Goal: Information Seeking & Learning: Check status

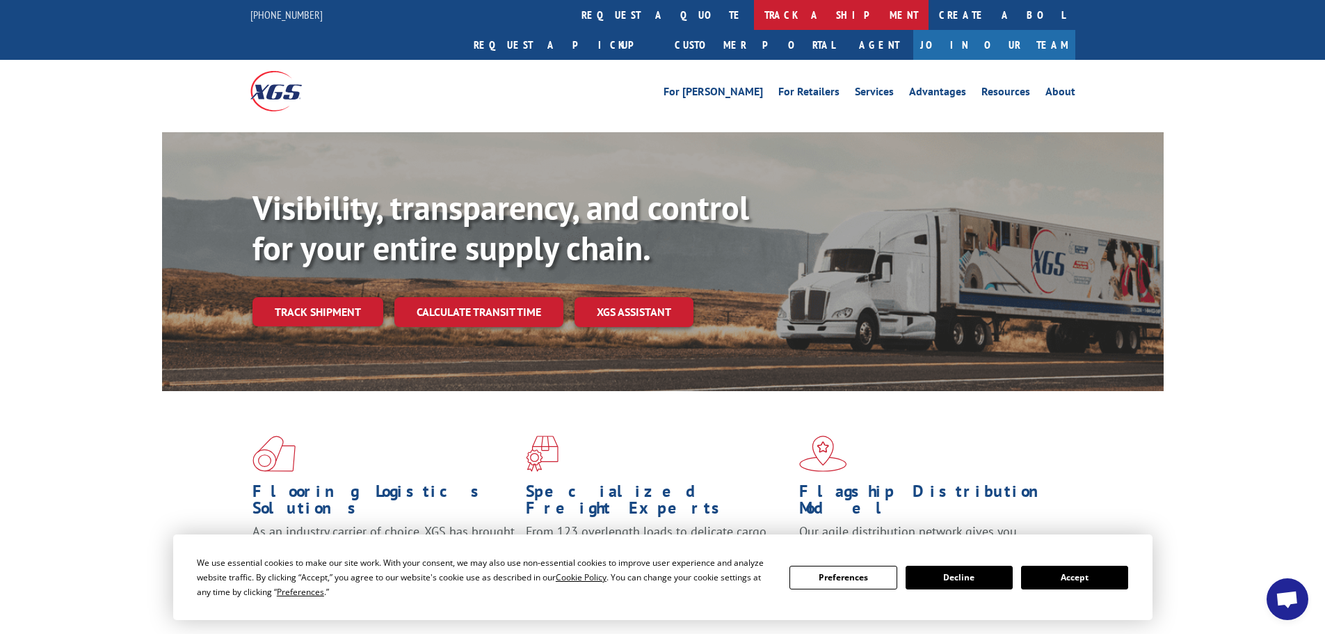
click at [754, 15] on link "track a shipment" at bounding box center [841, 15] width 175 height 30
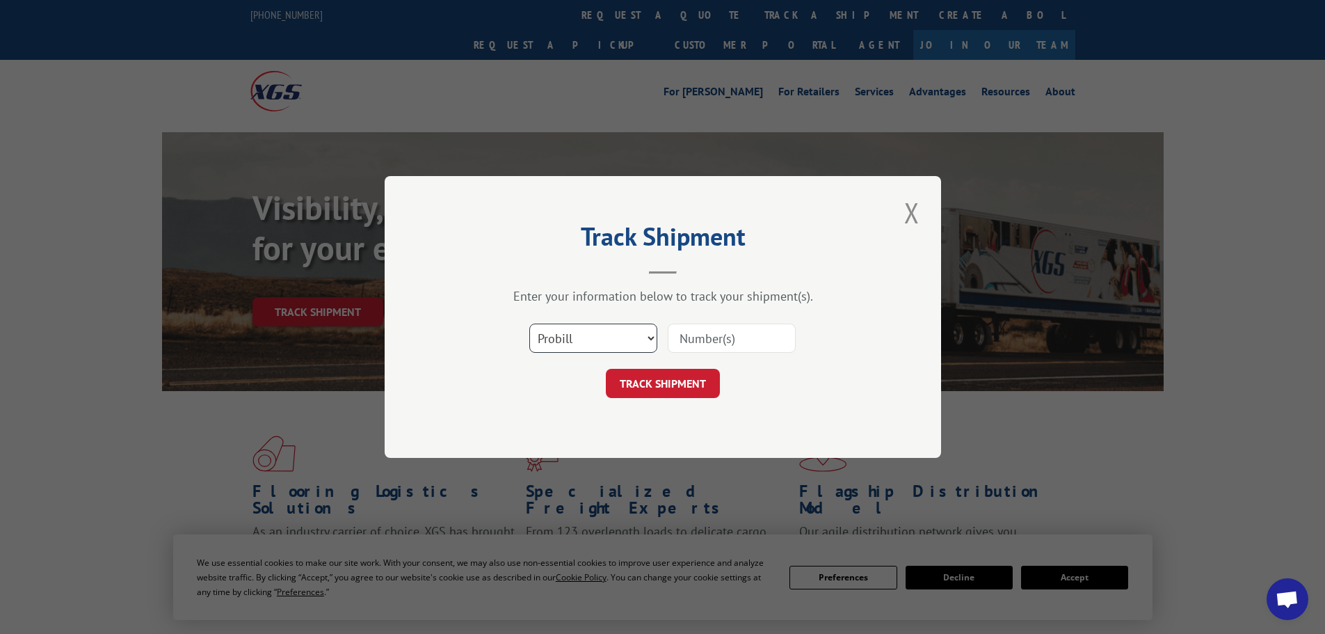
click at [559, 334] on select "Select category... Probill BOL PO" at bounding box center [593, 338] width 128 height 29
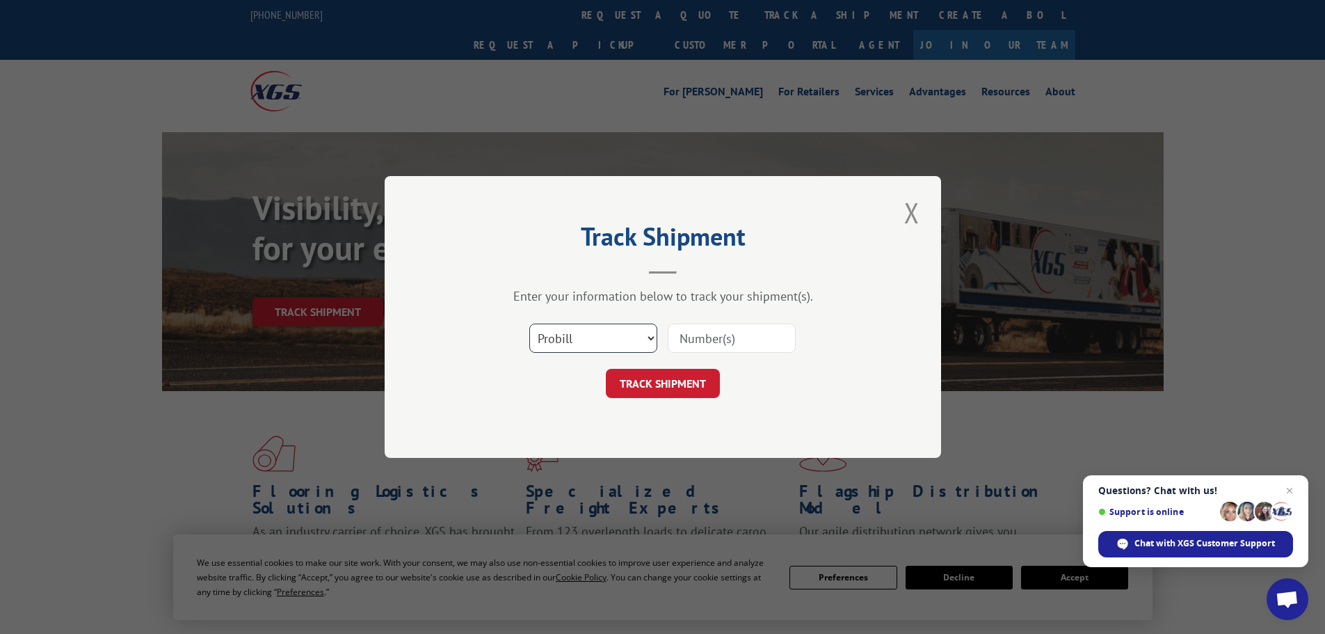
select select "bol"
click at [529, 324] on select "Select category... Probill BOL PO" at bounding box center [593, 338] width 128 height 29
click at [691, 335] on input at bounding box center [732, 338] width 128 height 29
type input "647530"
click button "TRACK SHIPMENT" at bounding box center [663, 383] width 114 height 29
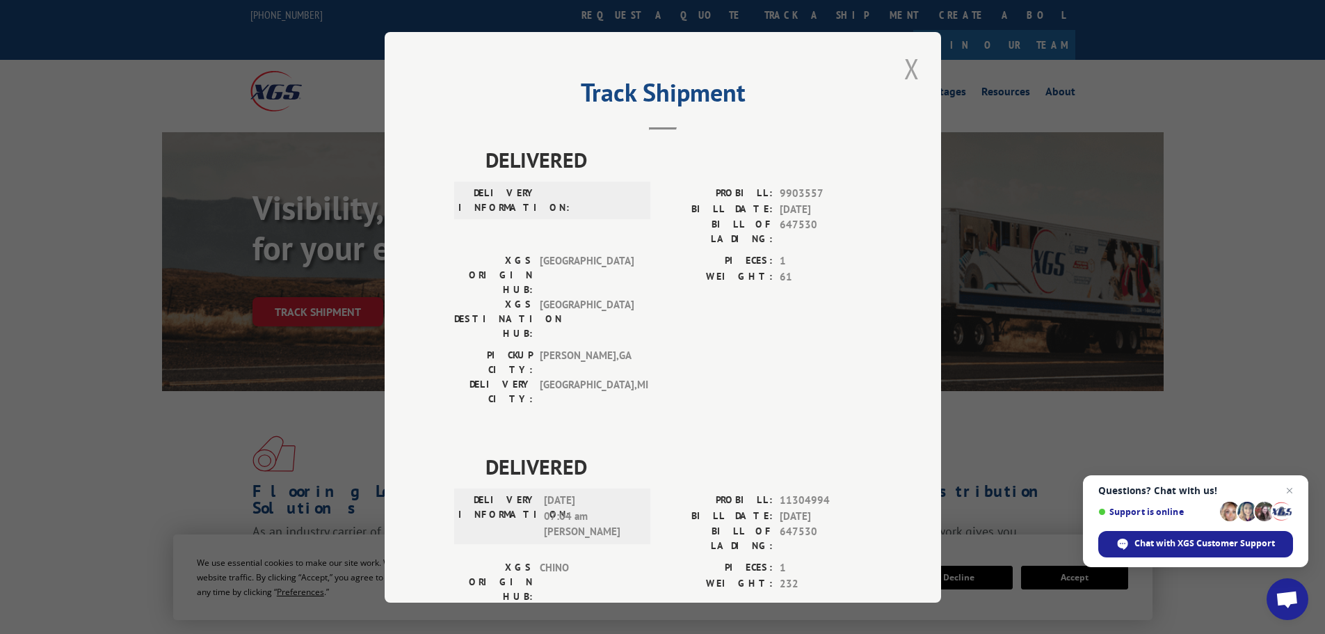
click at [905, 65] on button "Close modal" at bounding box center [912, 68] width 24 height 38
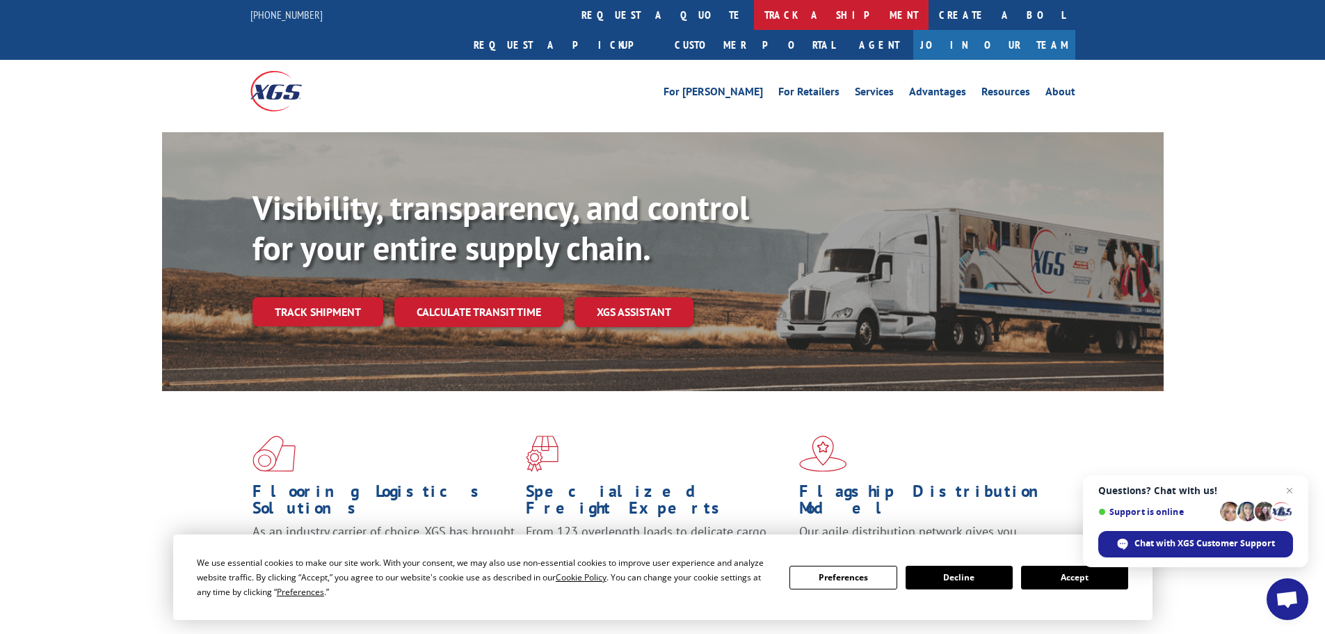
click at [754, 16] on link "track a shipment" at bounding box center [841, 15] width 175 height 30
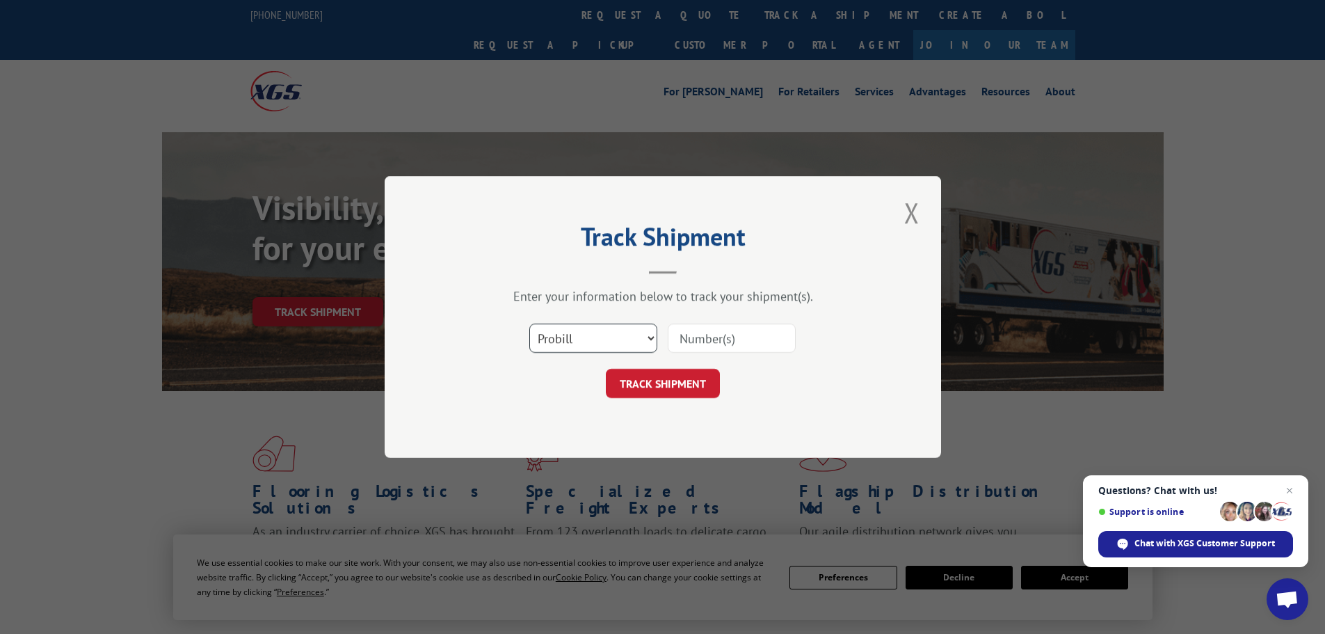
drag, startPoint x: 583, startPoint y: 330, endPoint x: 575, endPoint y: 352, distance: 23.1
click at [583, 330] on select "Select category... Probill BOL PO" at bounding box center [593, 338] width 128 height 29
select select "bol"
click at [529, 324] on select "Select category... Probill BOL PO" at bounding box center [593, 338] width 128 height 29
drag, startPoint x: 684, startPoint y: 340, endPoint x: 632, endPoint y: 305, distance: 63.1
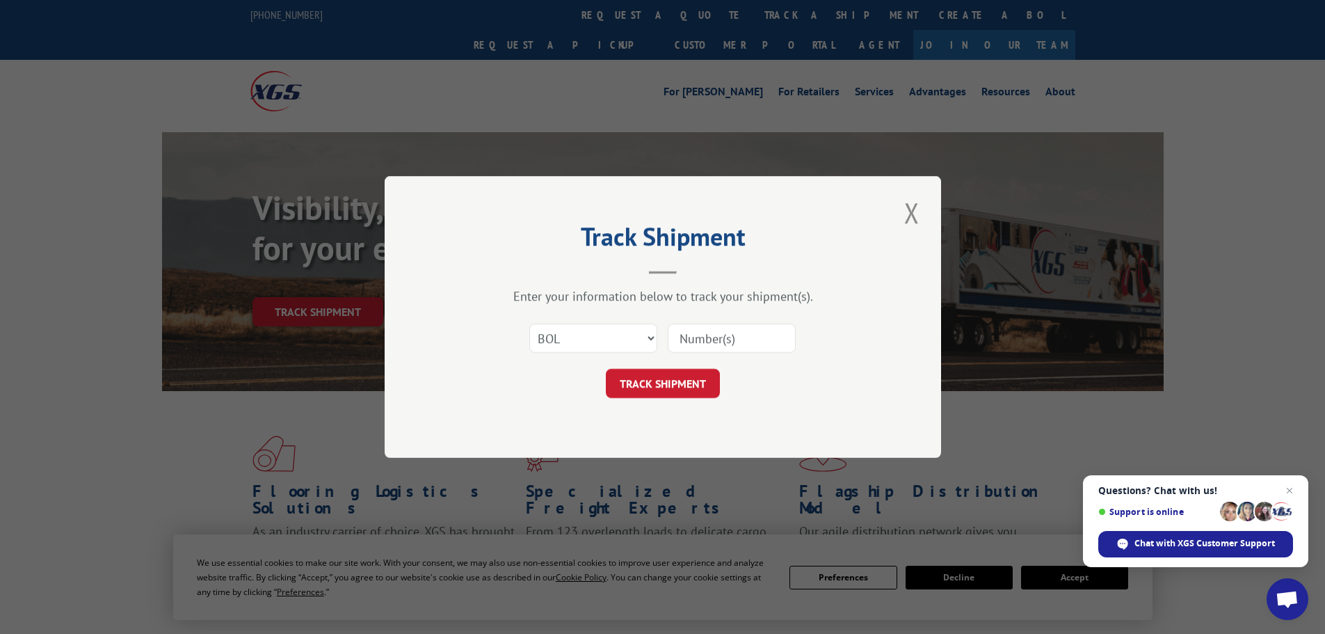
click at [684, 340] on input at bounding box center [732, 338] width 128 height 29
type input "643371"
click button "TRACK SHIPMENT" at bounding box center [663, 383] width 114 height 29
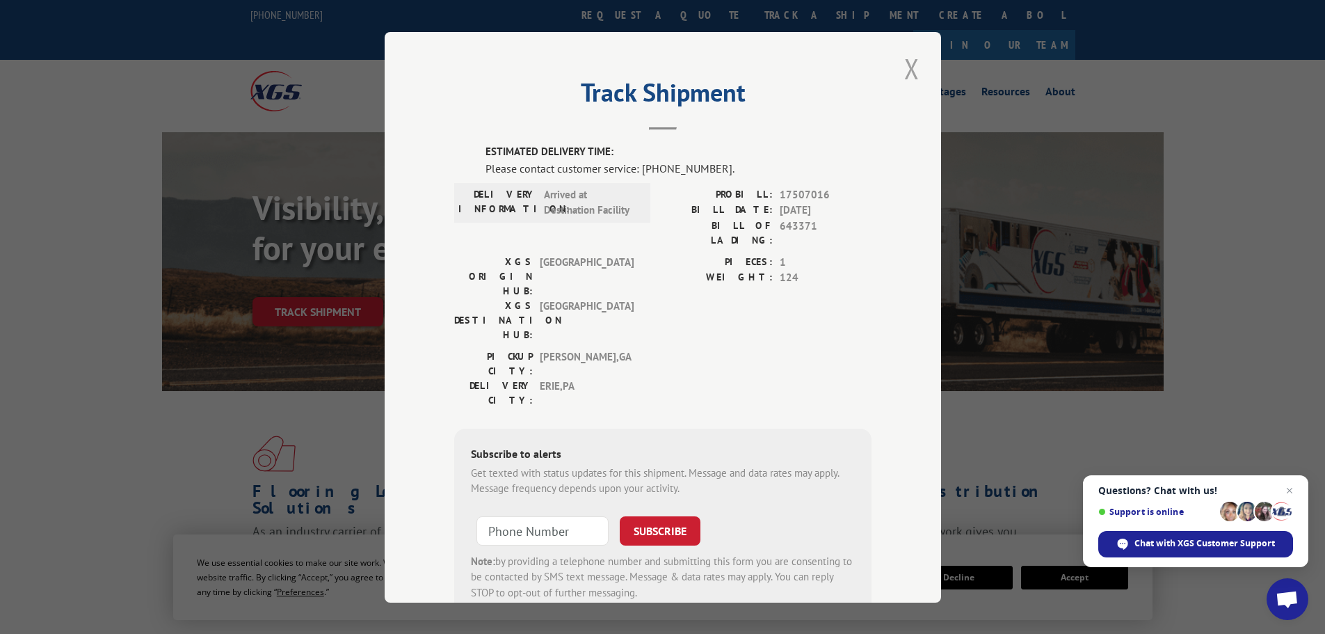
click at [904, 65] on button "Close modal" at bounding box center [912, 68] width 24 height 38
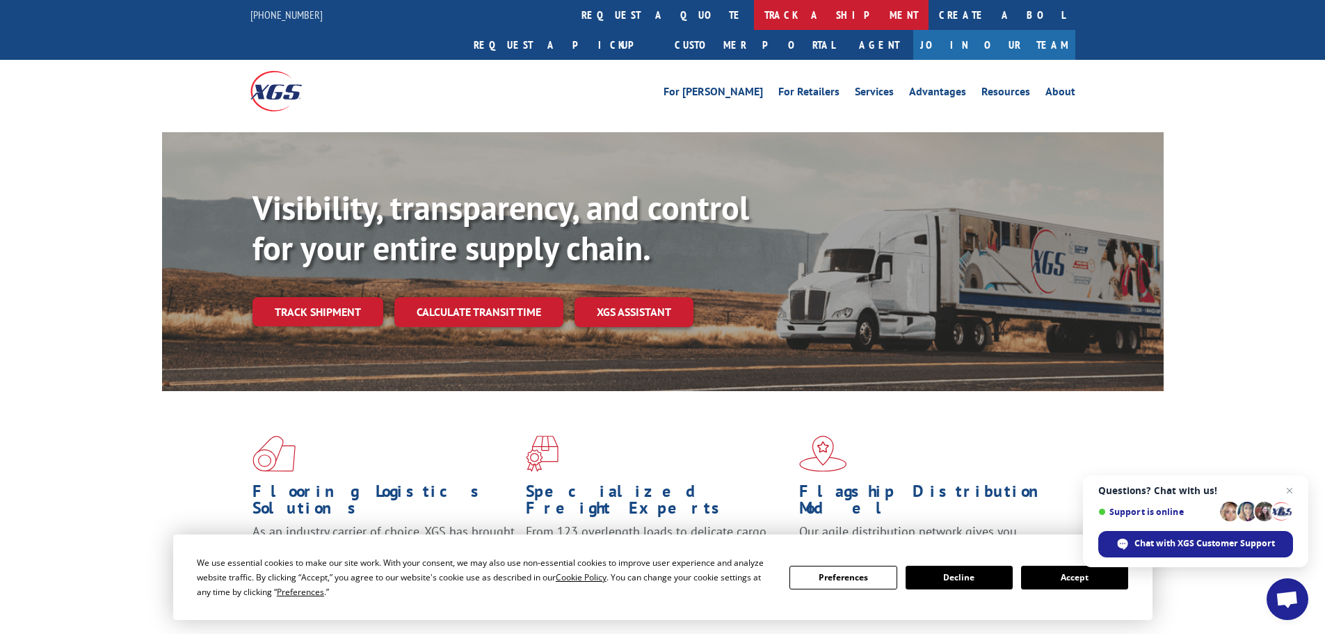
click at [754, 27] on link "track a shipment" at bounding box center [841, 15] width 175 height 30
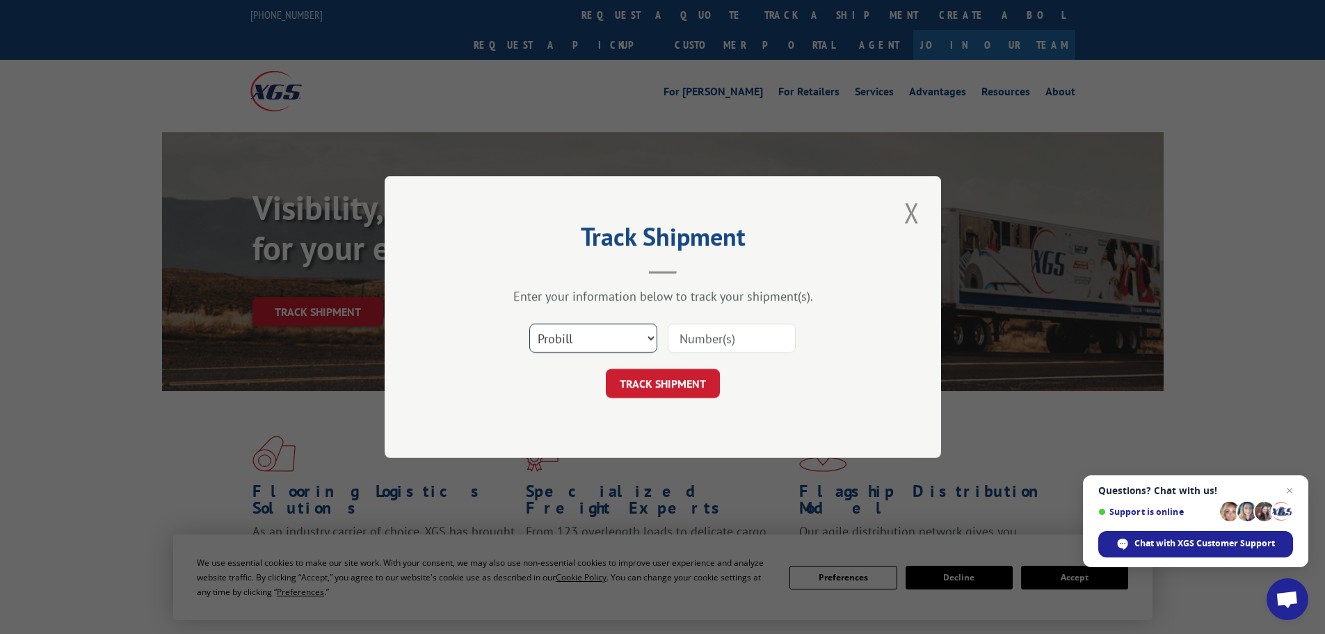
drag, startPoint x: 582, startPoint y: 342, endPoint x: 577, endPoint y: 351, distance: 9.7
click at [582, 342] on select "Select category... Probill BOL PO" at bounding box center [593, 338] width 128 height 29
select select "bol"
click at [529, 324] on select "Select category... Probill BOL PO" at bounding box center [593, 338] width 128 height 29
click at [711, 333] on input at bounding box center [732, 338] width 128 height 29
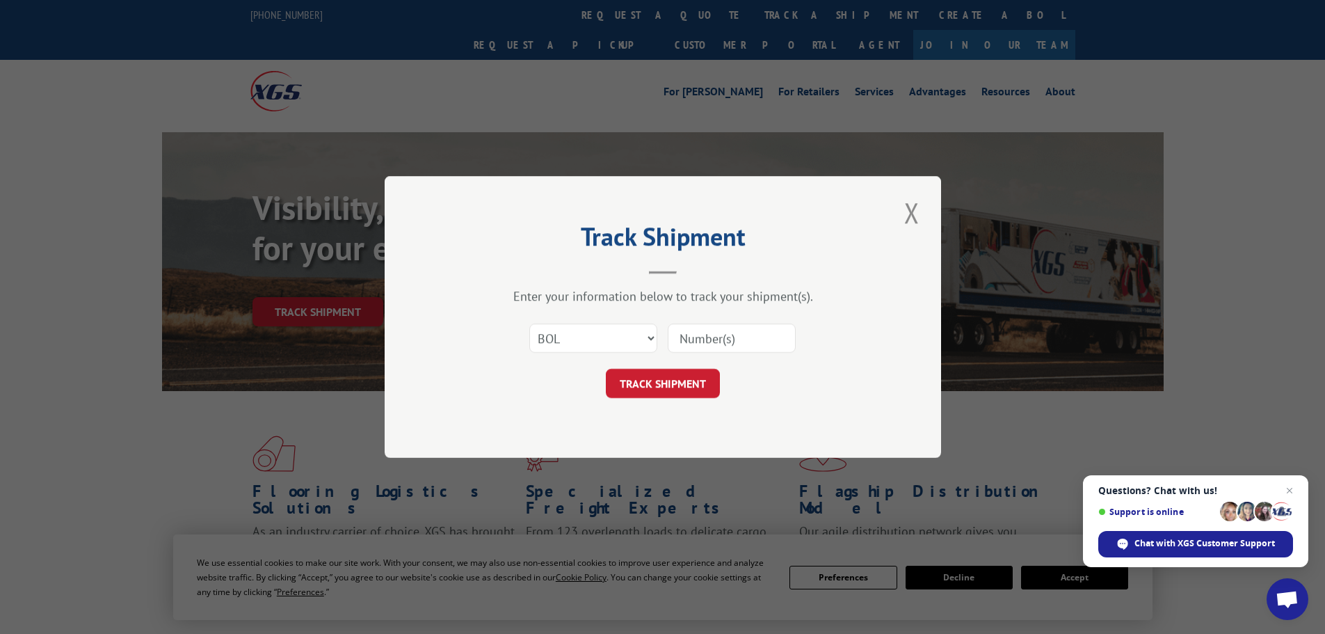
paste input "54387408"
type input "54387408"
click at [668, 381] on button "TRACK SHIPMENT" at bounding box center [663, 383] width 114 height 29
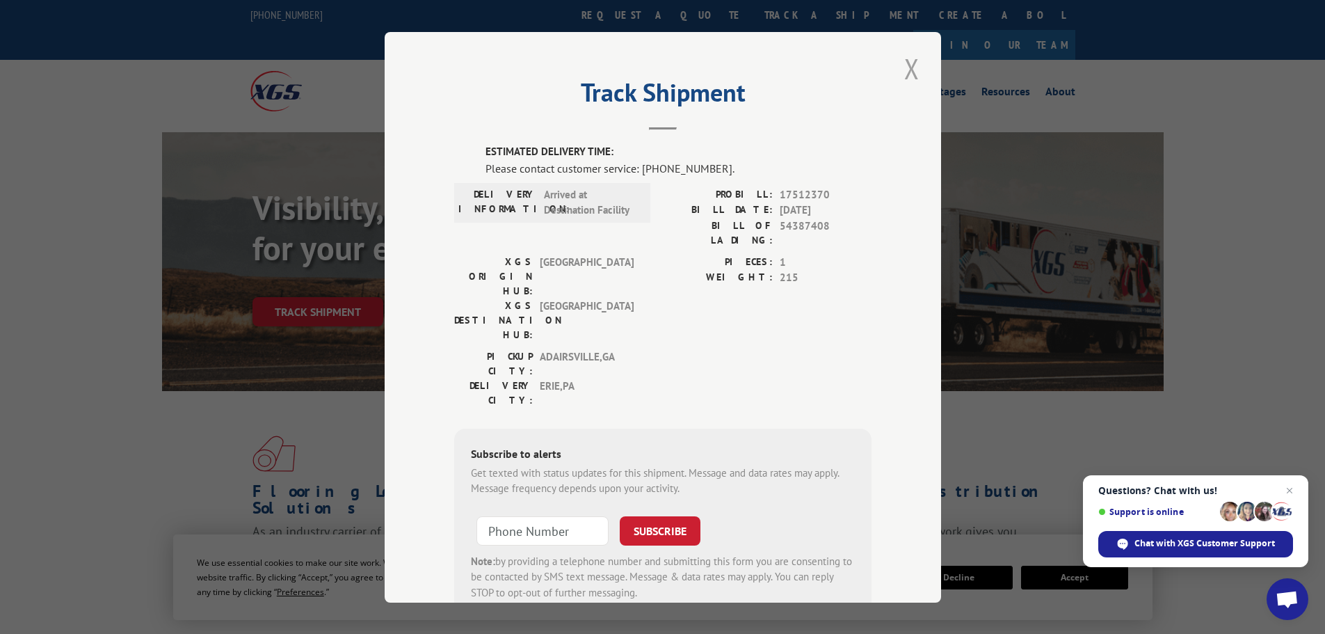
click at [907, 74] on button "Close modal" at bounding box center [912, 68] width 24 height 38
